Goal: Task Accomplishment & Management: Use online tool/utility

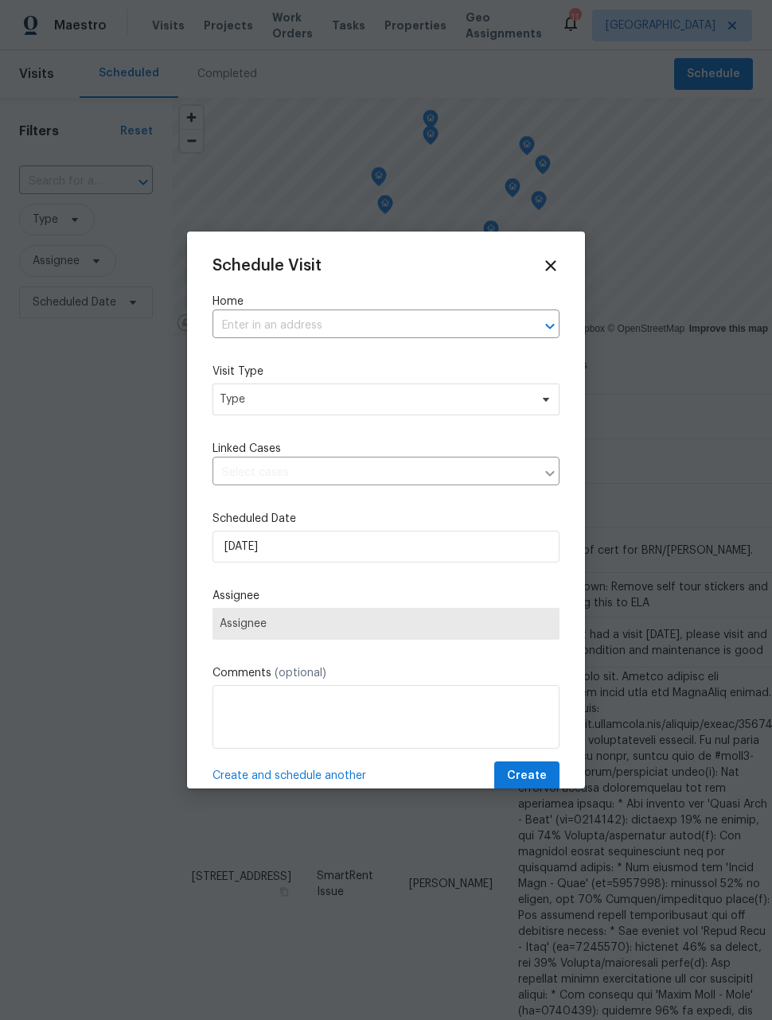
click at [443, 327] on input "text" at bounding box center [364, 326] width 302 height 25
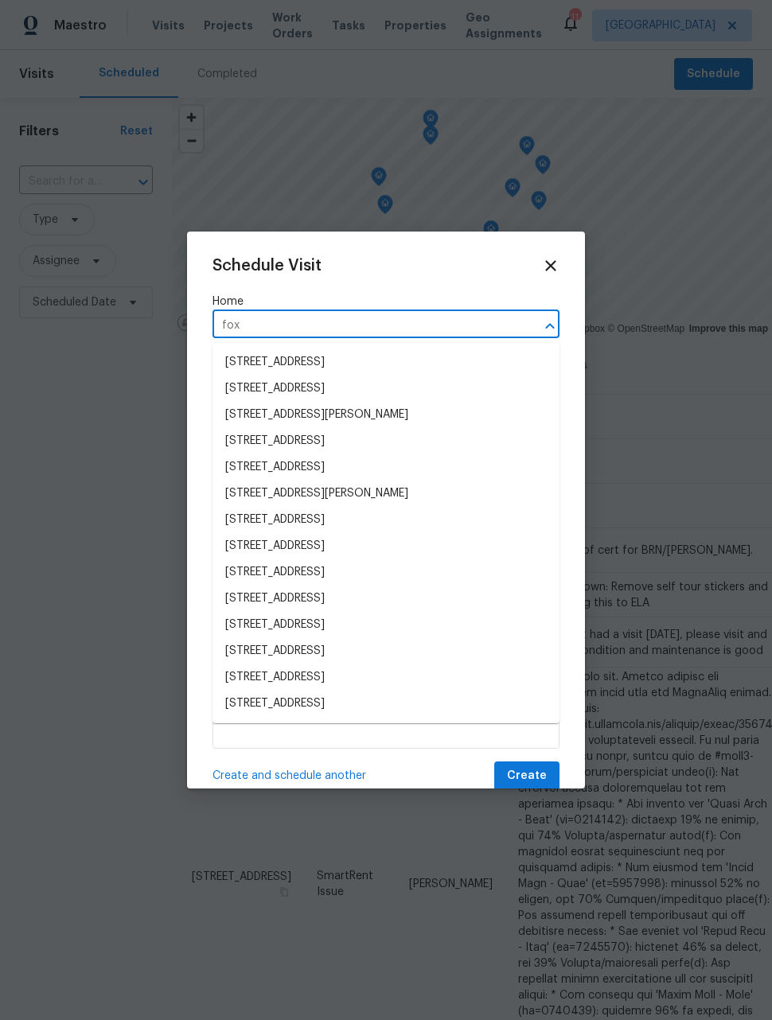
type input "fox"
click at [470, 306] on label "Home" at bounding box center [386, 302] width 347 height 16
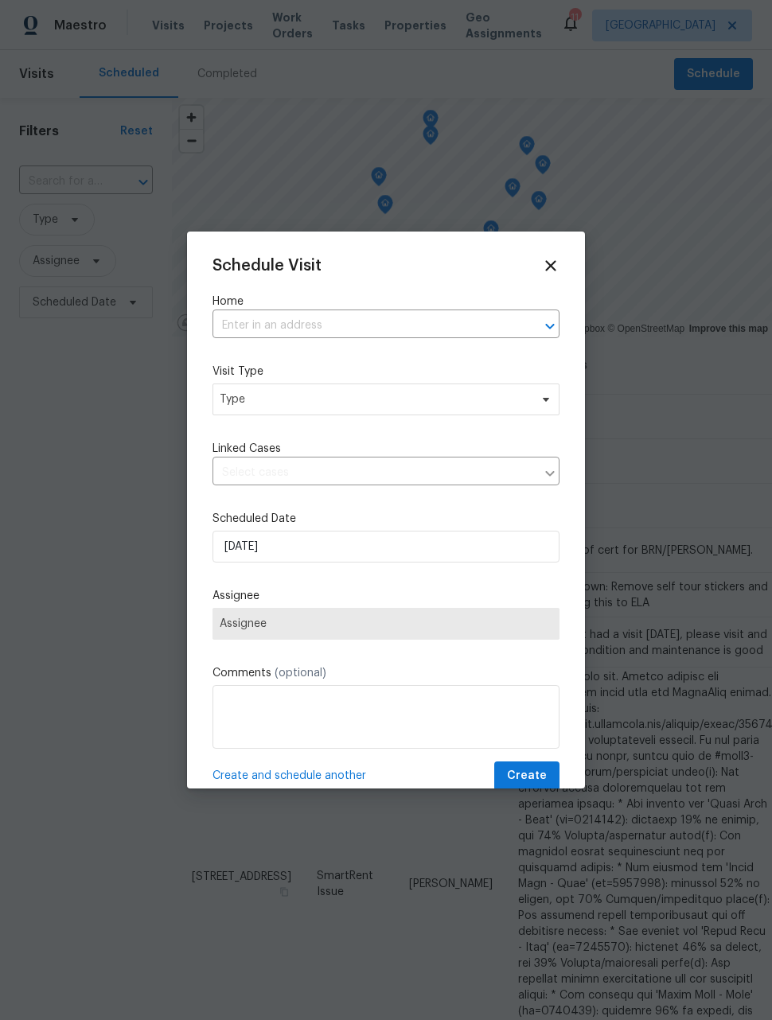
click at [491, 321] on input "text" at bounding box center [364, 326] width 302 height 25
type input "rox"
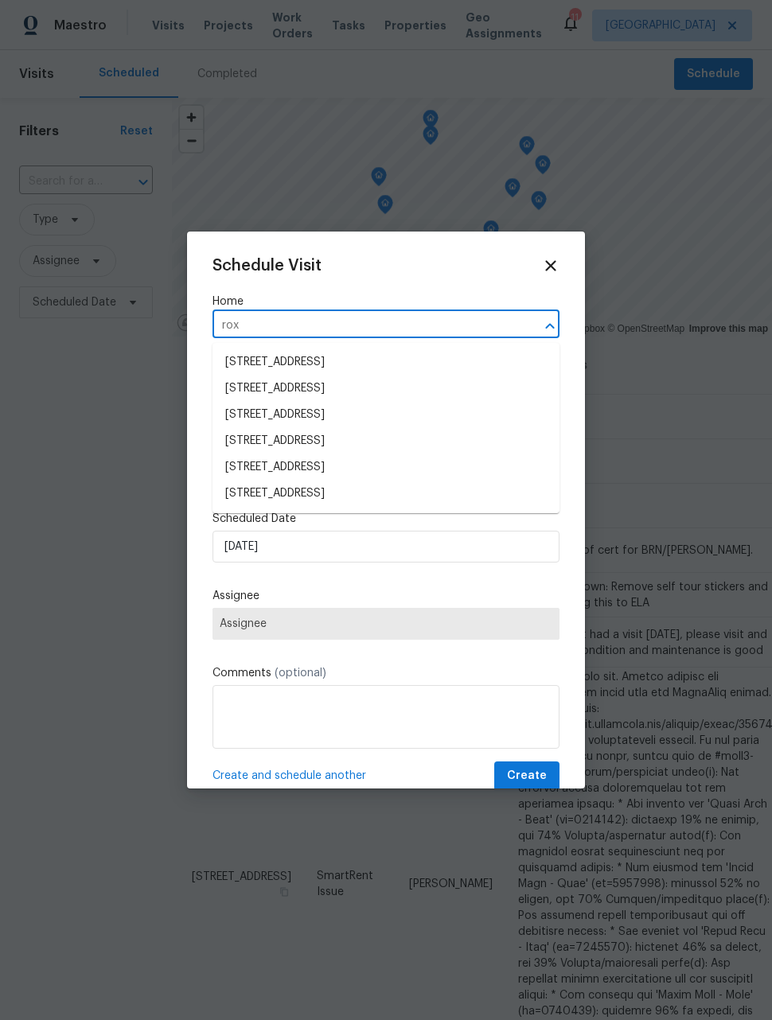
click at [412, 442] on li "[STREET_ADDRESS]" at bounding box center [386, 441] width 347 height 26
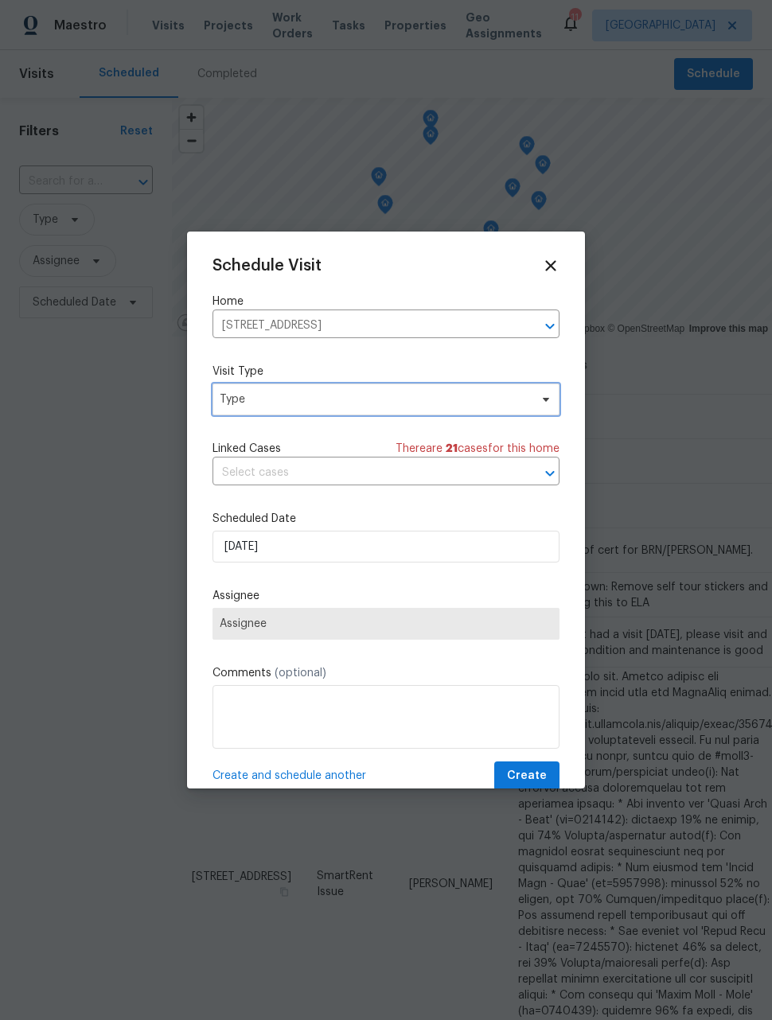
click at [435, 400] on span "Type" at bounding box center [375, 400] width 310 height 16
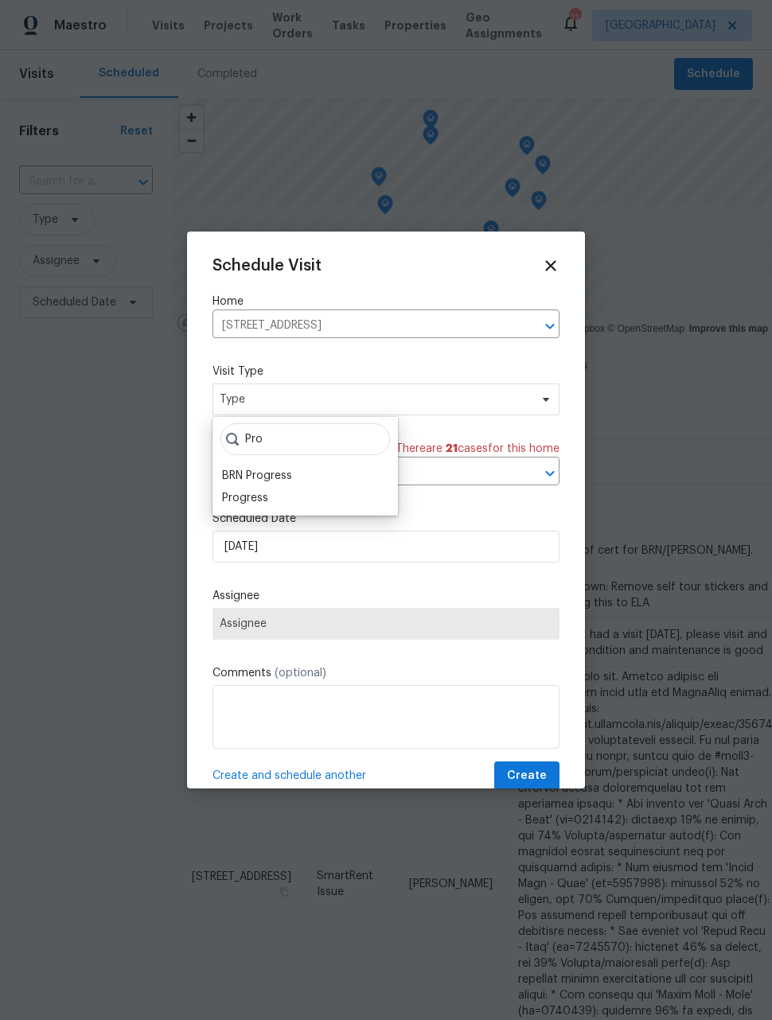
type input "Pro"
click at [307, 495] on div "Progress" at bounding box center [305, 498] width 176 height 22
click at [265, 491] on div "Progress" at bounding box center [245, 498] width 46 height 16
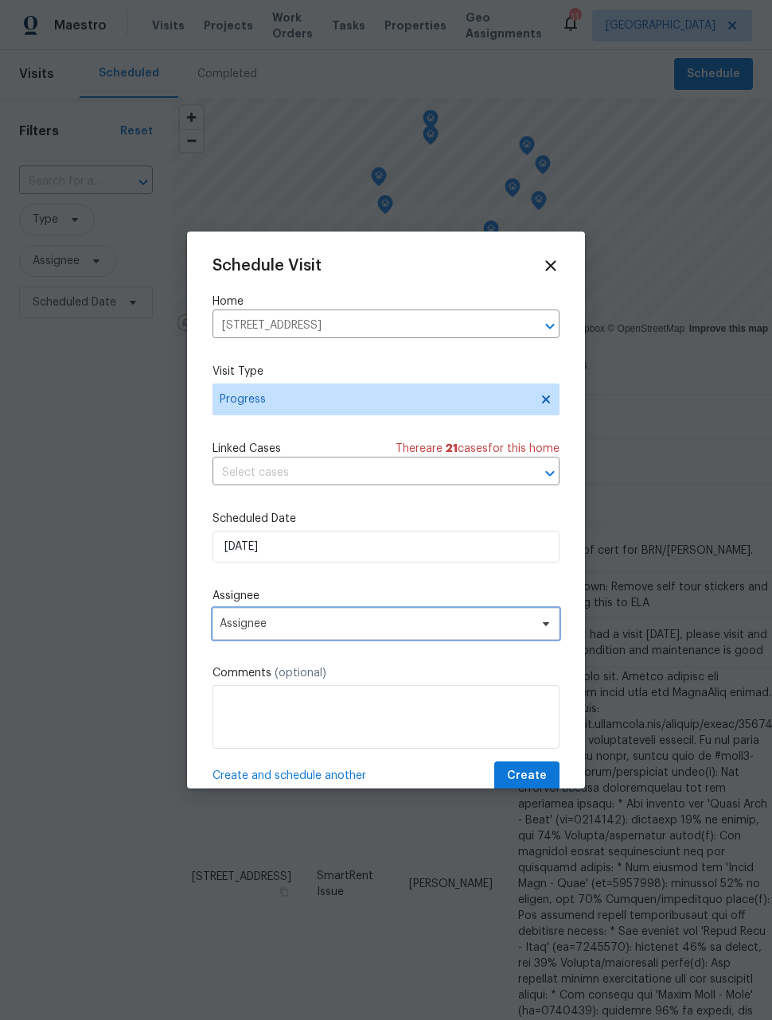
click at [462, 640] on span "Assignee" at bounding box center [386, 624] width 347 height 32
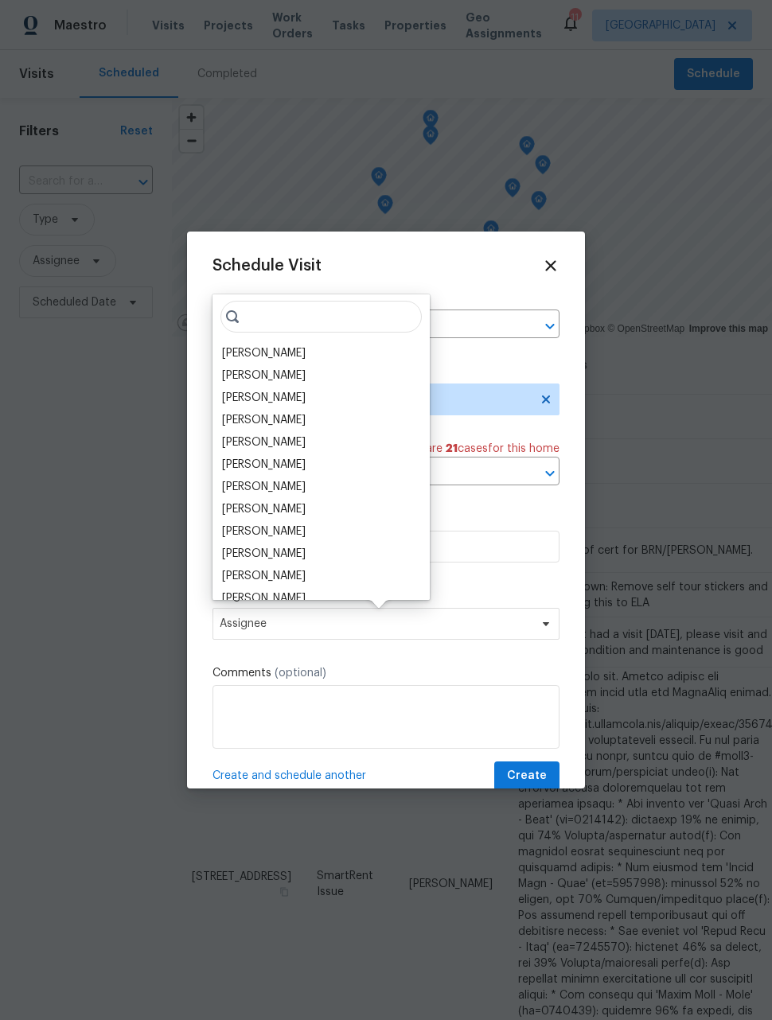
click at [322, 365] on div "[PERSON_NAME]" at bounding box center [321, 376] width 208 height 22
click at [300, 345] on div "[PERSON_NAME]" at bounding box center [321, 353] width 208 height 22
click at [288, 353] on div "[PERSON_NAME]" at bounding box center [321, 353] width 208 height 22
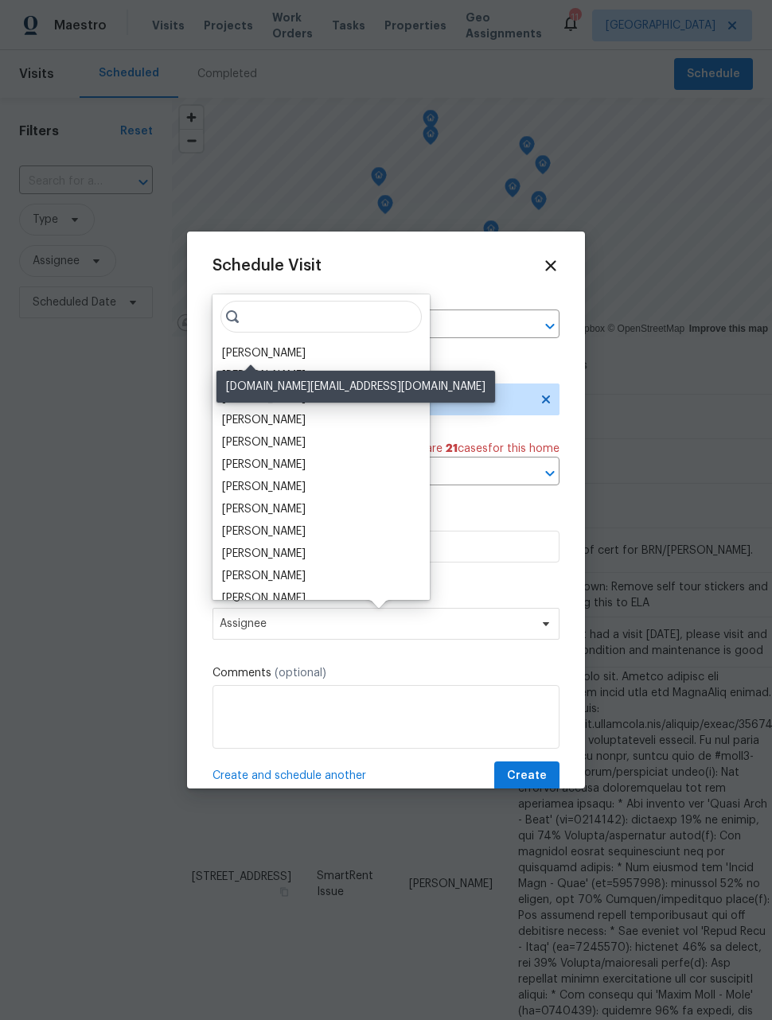
click at [263, 347] on div "[PERSON_NAME]" at bounding box center [264, 353] width 84 height 16
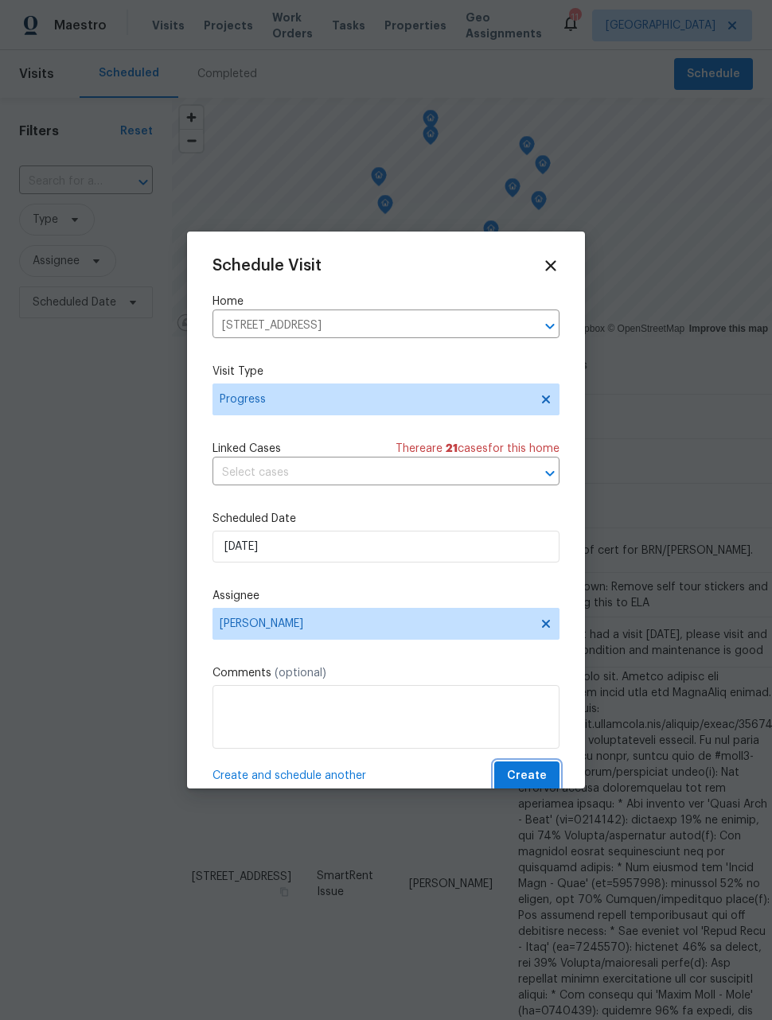
click at [540, 768] on button "Create" at bounding box center [526, 776] width 65 height 29
